Goal: Task Accomplishment & Management: Complete application form

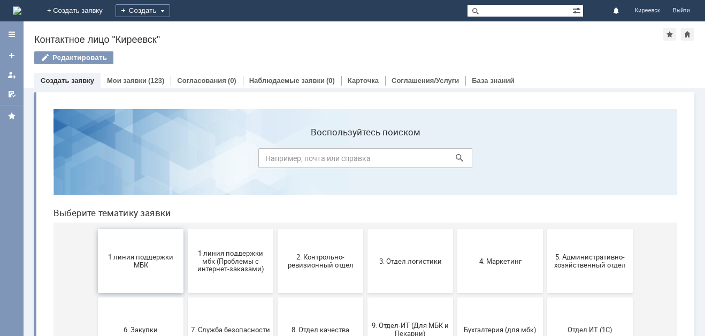
click at [133, 250] on button "1 линия поддержки МБК" at bounding box center [141, 261] width 86 height 64
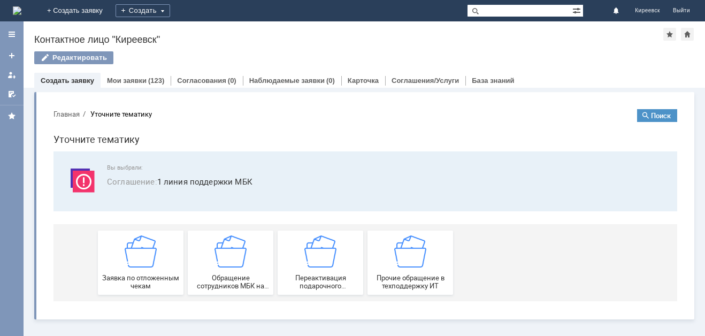
click at [133, 250] on img at bounding box center [141, 251] width 32 height 32
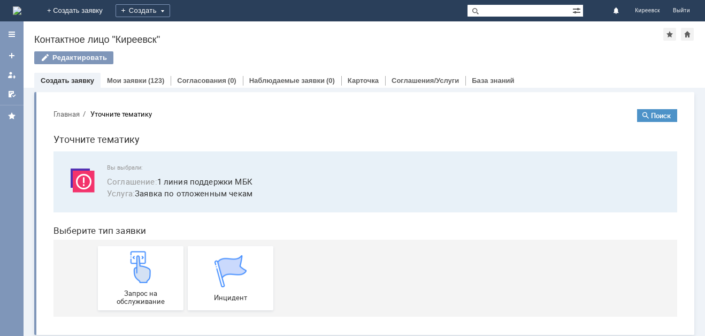
click at [133, 250] on link "Запрос на обслуживание" at bounding box center [141, 278] width 86 height 64
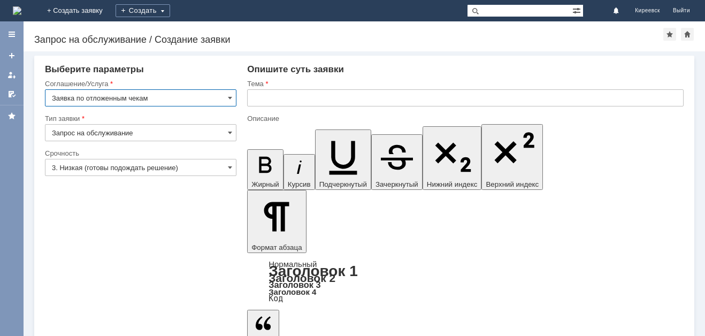
click at [300, 103] on input "text" at bounding box center [465, 97] width 437 height 17
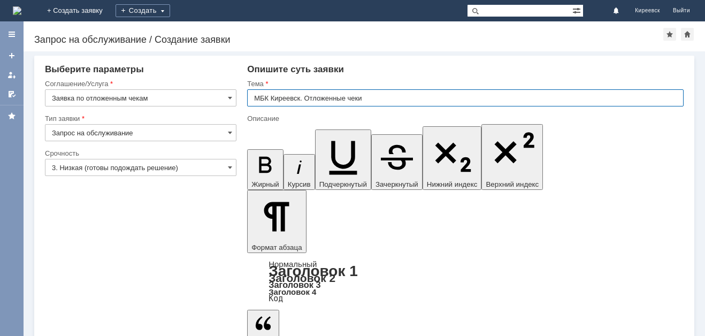
type input "МБК Киреевск. Отложенные чеки"
drag, startPoint x: 275, startPoint y: 2864, endPoint x: 442, endPoint y: 3034, distance: 238.0
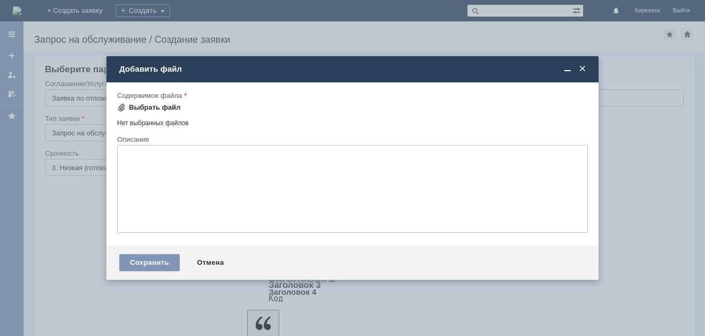
click at [151, 109] on div "Выбрать файл" at bounding box center [155, 107] width 52 height 9
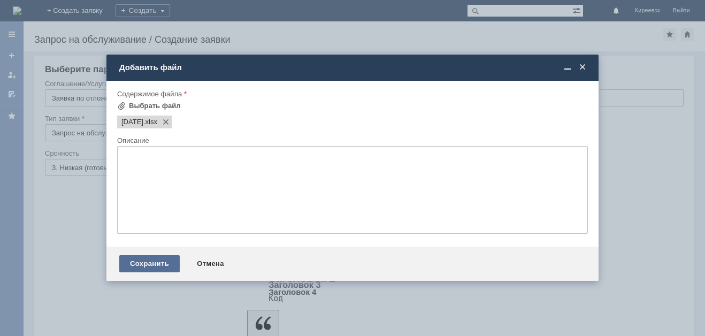
click at [148, 258] on div "Сохранить" at bounding box center [149, 263] width 60 height 17
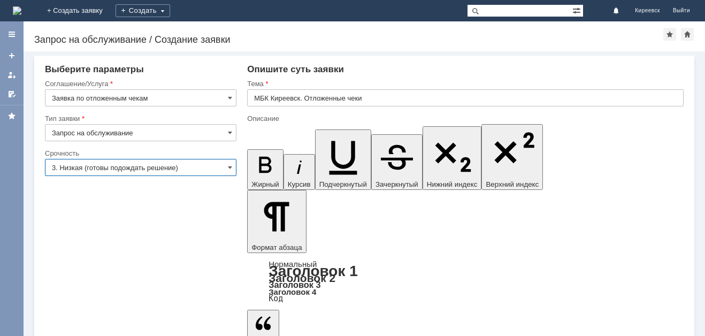
click at [86, 161] on input "3. Низкая (готовы подождать решение)" at bounding box center [141, 167] width 192 height 17
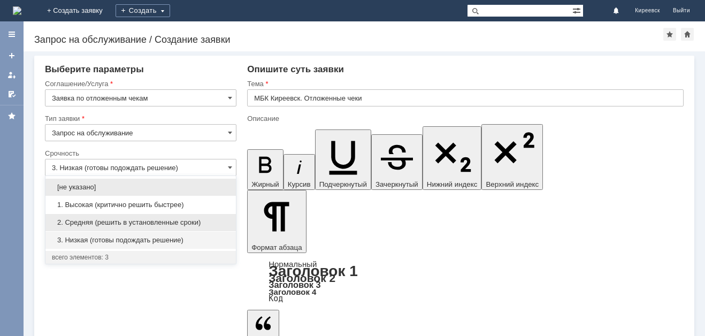
click at [79, 222] on span "2. Средняя (решить в установленные сроки)" at bounding box center [141, 222] width 178 height 9
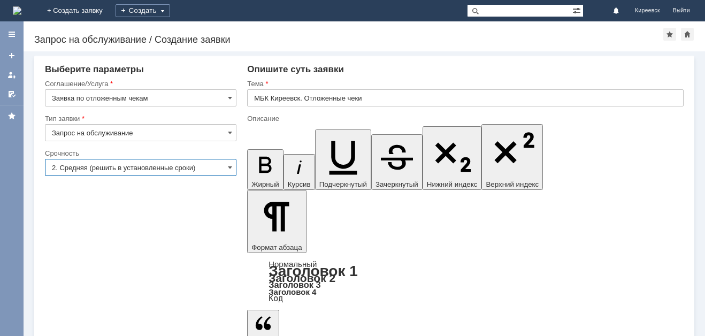
type input "2. Средняя (решить в установленные сроки)"
